Goal: Information Seeking & Learning: Understand process/instructions

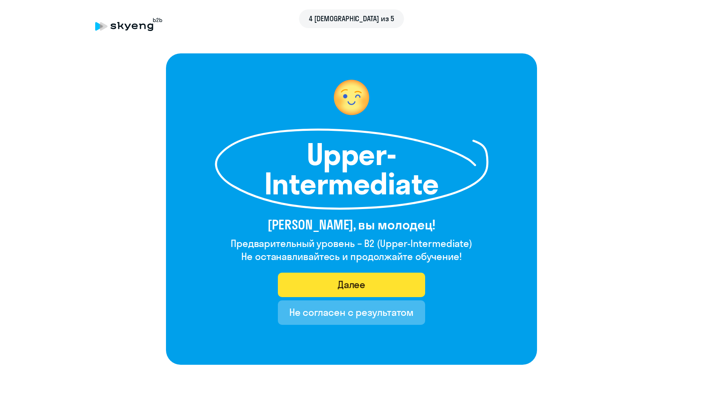
click at [382, 284] on button "Далее" at bounding box center [352, 284] width 148 height 24
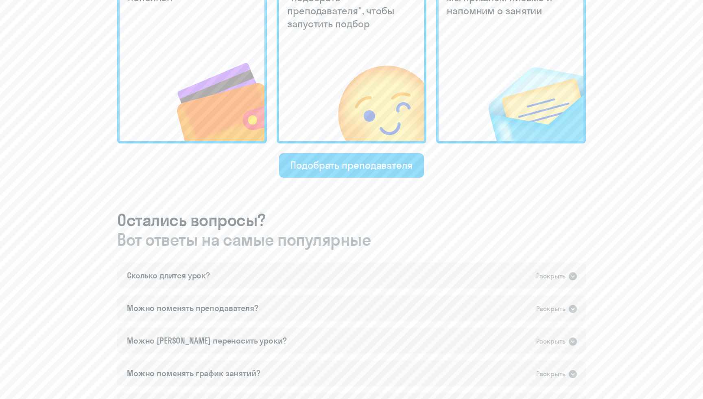
scroll to position [289, 0]
click at [337, 280] on div "Сколько длится урок? Раскрыть" at bounding box center [351, 274] width 469 height 26
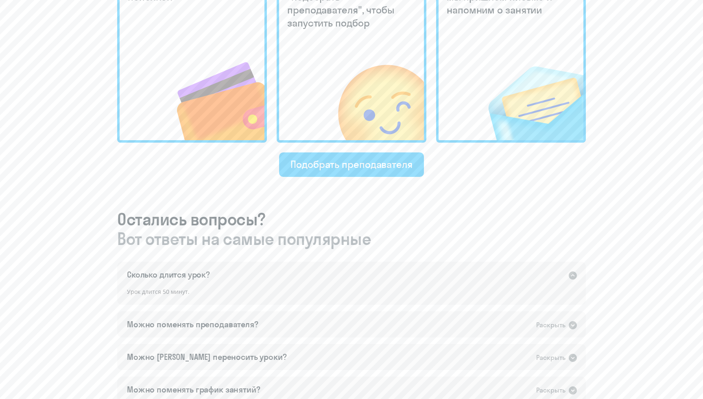
click at [337, 280] on div "Сколько длится урок? Раскрыть" at bounding box center [351, 274] width 469 height 26
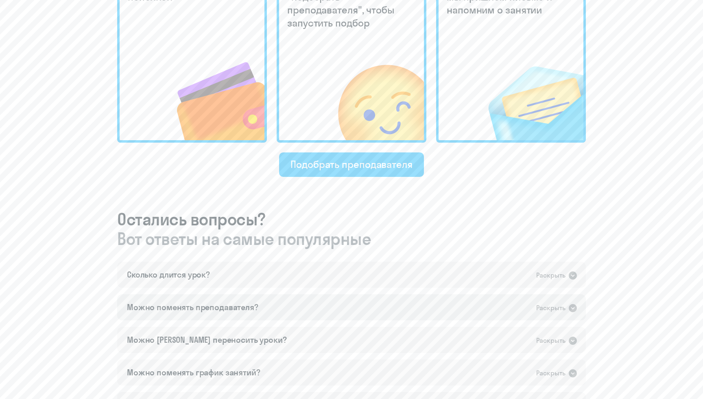
click at [335, 302] on div "Можно поменять преподавателя? Раскрыть" at bounding box center [351, 307] width 469 height 26
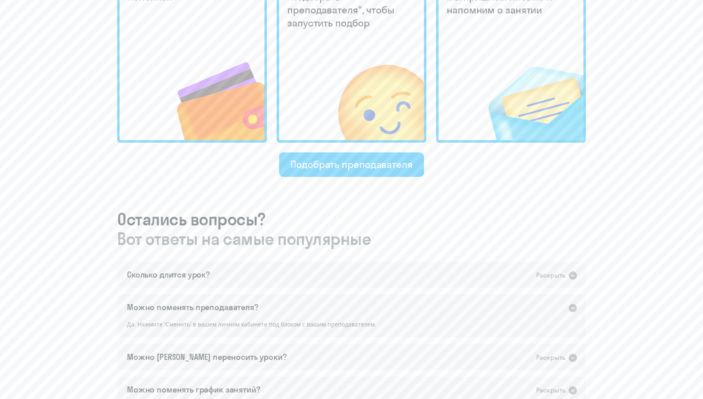
click at [335, 302] on div "Можно поменять преподавателя? Раскрыть" at bounding box center [351, 307] width 469 height 26
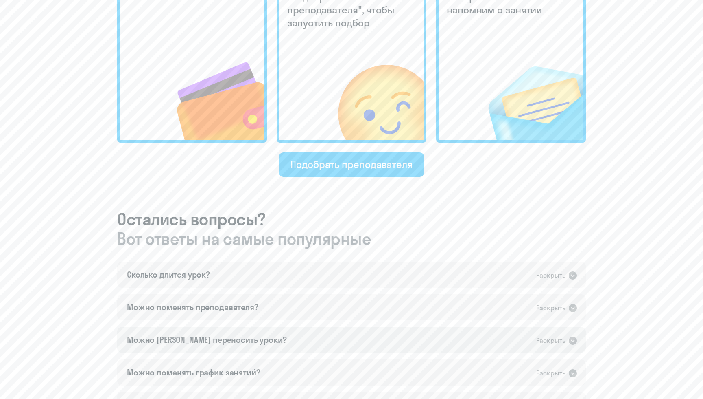
click at [333, 331] on div "Можно [PERSON_NAME] переносить уроки? Раскрыть" at bounding box center [351, 339] width 469 height 26
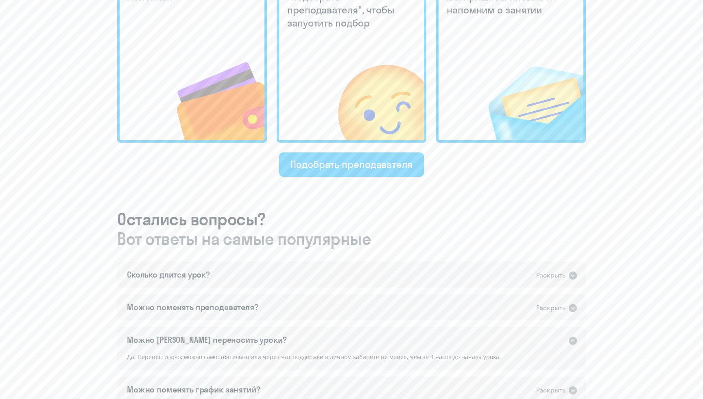
click at [333, 329] on div "Можно [PERSON_NAME] переносить уроки? Раскрыть" at bounding box center [351, 339] width 469 height 26
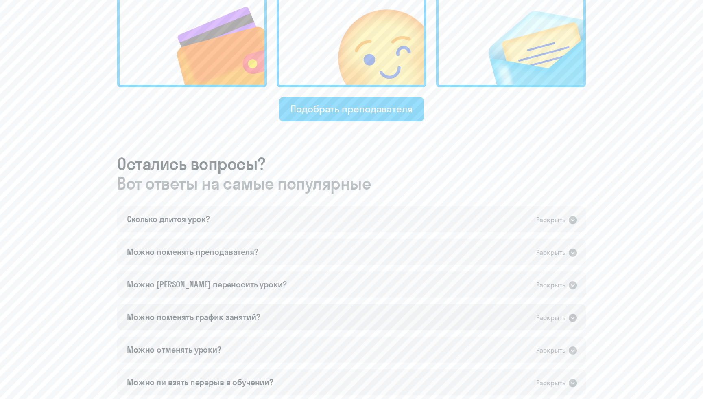
click at [332, 316] on div "Можно поменять график занятий? Раскрыть" at bounding box center [351, 317] width 469 height 26
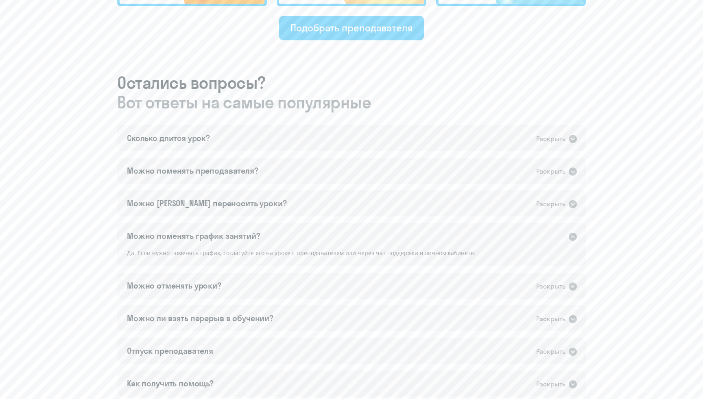
scroll to position [426, 0]
click at [310, 238] on div "Можно поменять график занятий? Раскрыть" at bounding box center [351, 235] width 469 height 26
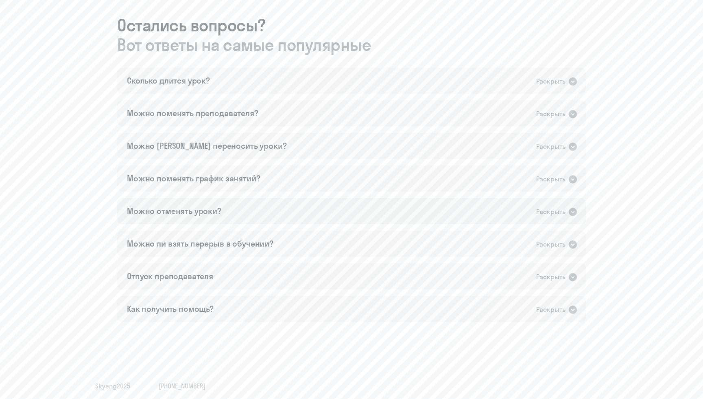
scroll to position [487, 0]
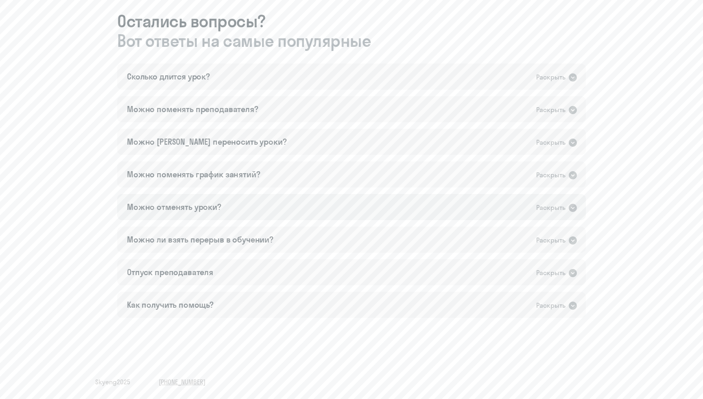
click at [297, 213] on div "Можно отменять уроки? Раскрыть" at bounding box center [351, 207] width 469 height 26
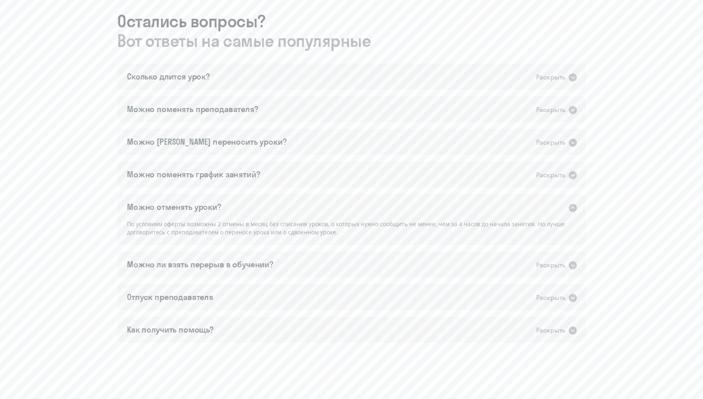
click at [297, 213] on div "Можно отменять уроки? Раскрыть" at bounding box center [351, 207] width 469 height 26
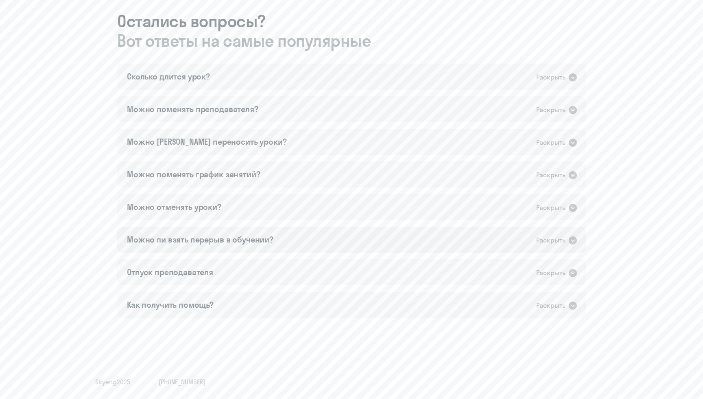
click at [285, 243] on div "Можно ли взять перерыв в обучении? Раскрыть" at bounding box center [351, 239] width 469 height 26
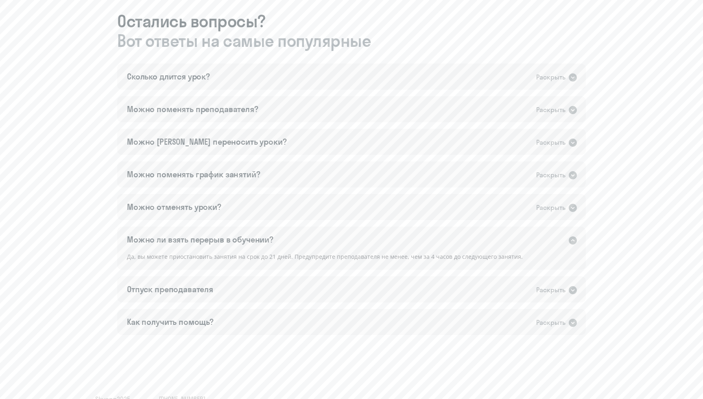
click at [285, 243] on div "Можно ли взять перерыв в обучении? Раскрыть" at bounding box center [351, 239] width 469 height 26
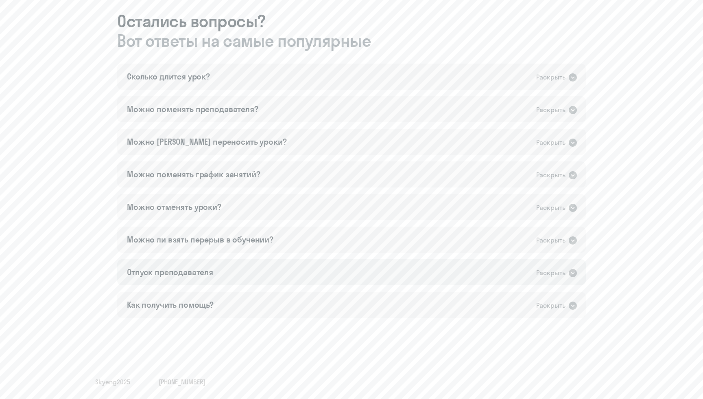
click at [279, 262] on div "Отпуск преподавателя Раскрыть" at bounding box center [351, 272] width 469 height 26
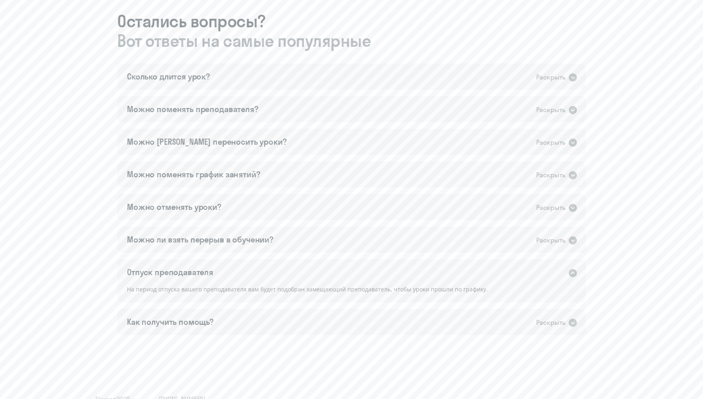
click at [279, 262] on div "Отпуск преподавателя Раскрыть" at bounding box center [351, 272] width 469 height 26
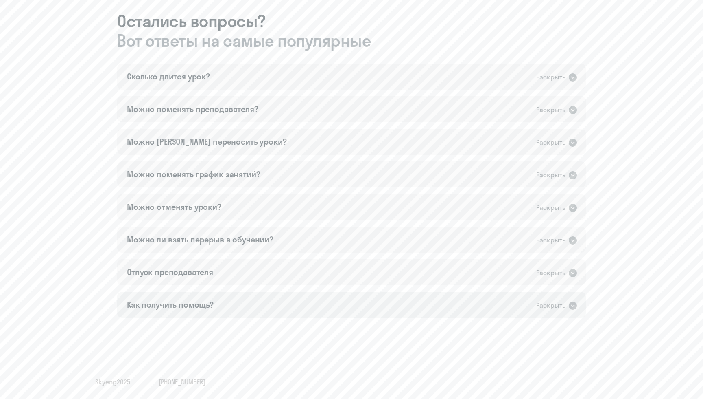
click at [278, 306] on div "Как получить помощь? Раскрыть" at bounding box center [351, 304] width 469 height 26
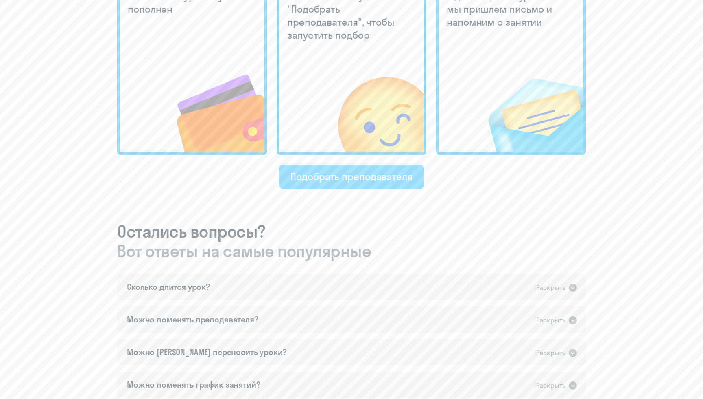
scroll to position [237, 0]
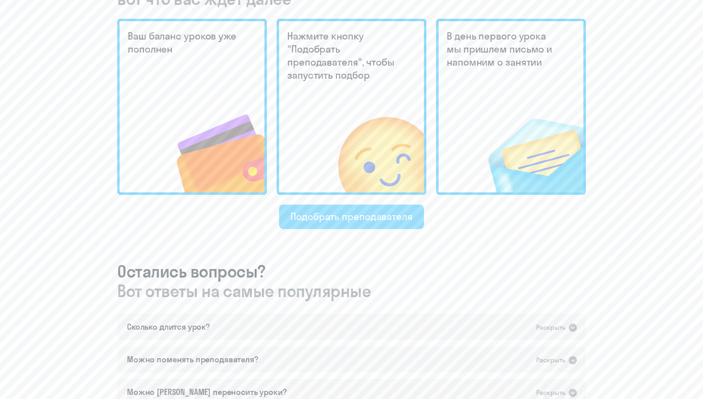
click at [325, 206] on button "Подобрать преподавателя" at bounding box center [351, 216] width 145 height 24
